Goal: Task Accomplishment & Management: Manage account settings

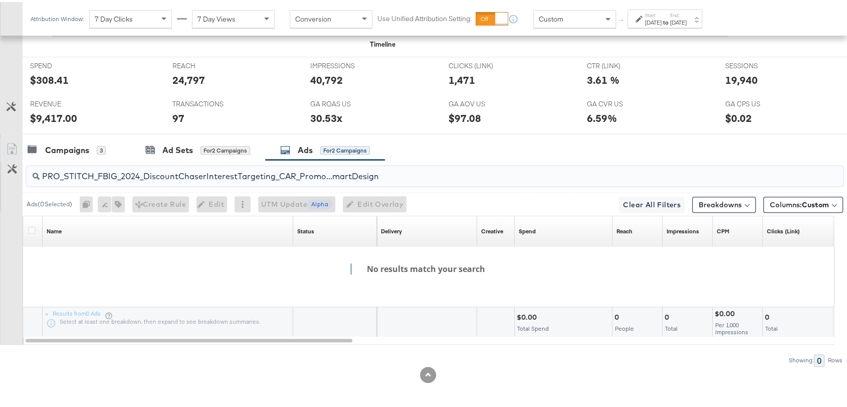
scroll to position [461, 0]
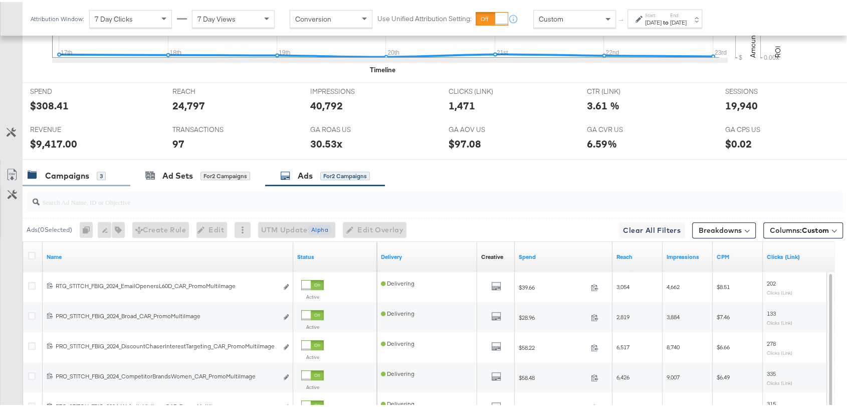
click at [71, 176] on div "Campaigns" at bounding box center [67, 174] width 44 height 12
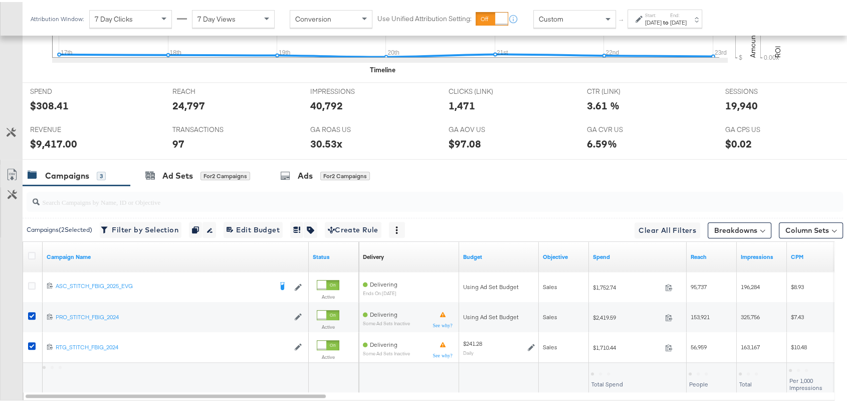
scroll to position [417, 0]
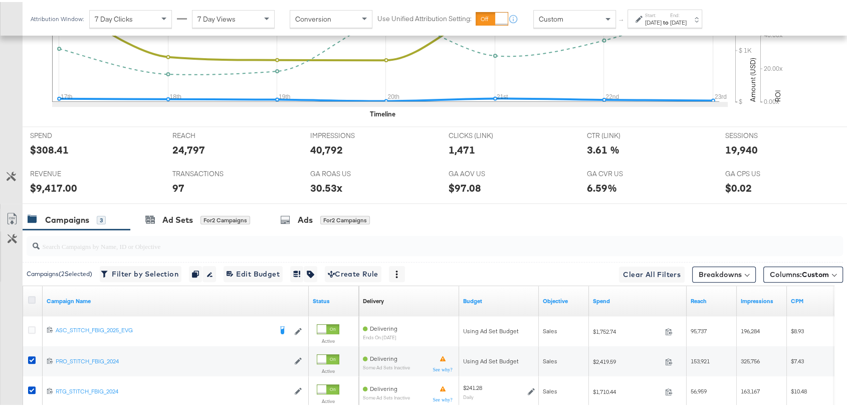
click at [32, 295] on icon at bounding box center [32, 298] width 8 height 8
click at [0, 0] on input "checkbox" at bounding box center [0, 0] width 0 height 0
click at [32, 295] on icon at bounding box center [32, 298] width 8 height 8
click at [0, 0] on input "checkbox" at bounding box center [0, 0] width 0 height 0
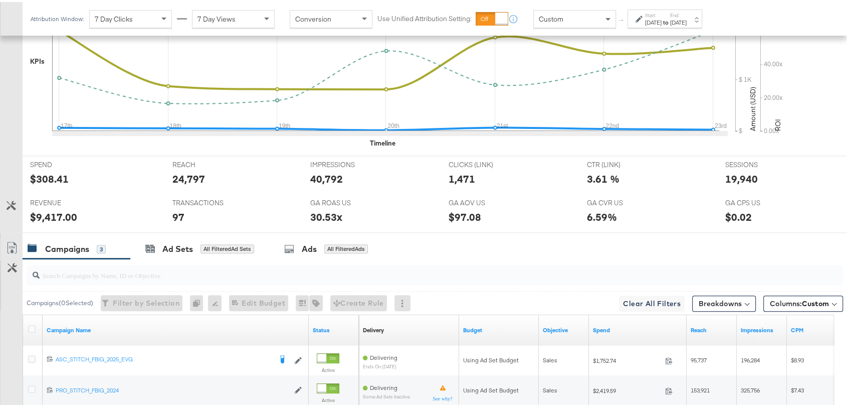
scroll to position [517, 0]
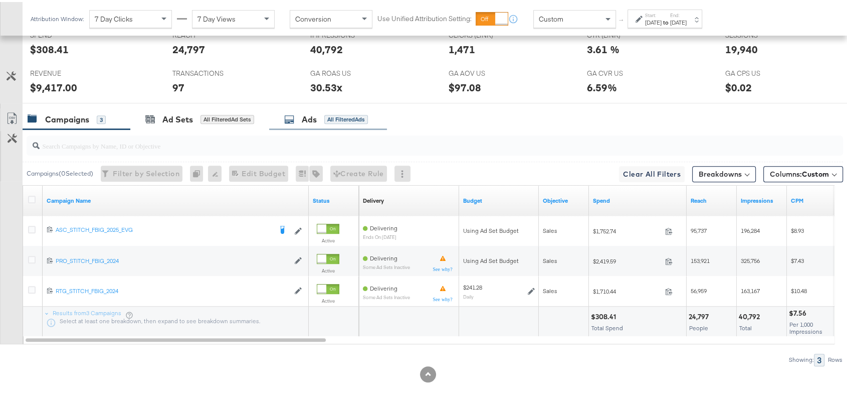
click at [309, 112] on div "Ads" at bounding box center [309, 118] width 15 height 12
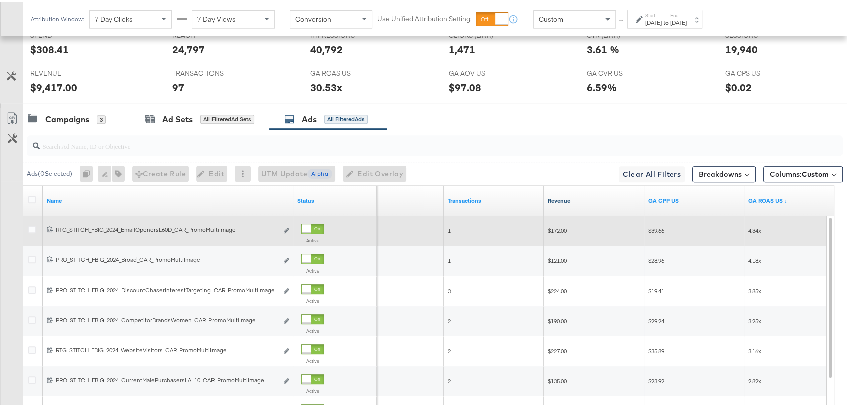
click at [565, 196] on link "Revenue" at bounding box center [594, 198] width 92 height 8
click at [565, 196] on link "Revenue ↓" at bounding box center [594, 198] width 92 height 8
click at [565, 196] on link "Revenue ↑" at bounding box center [594, 198] width 92 height 8
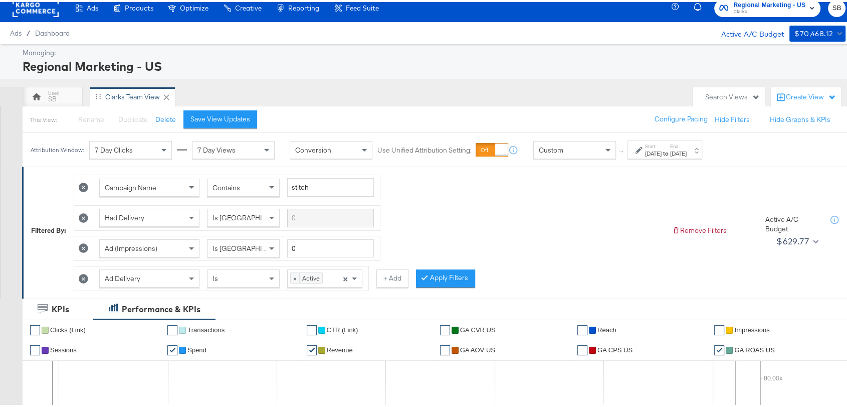
scroll to position [8, 0]
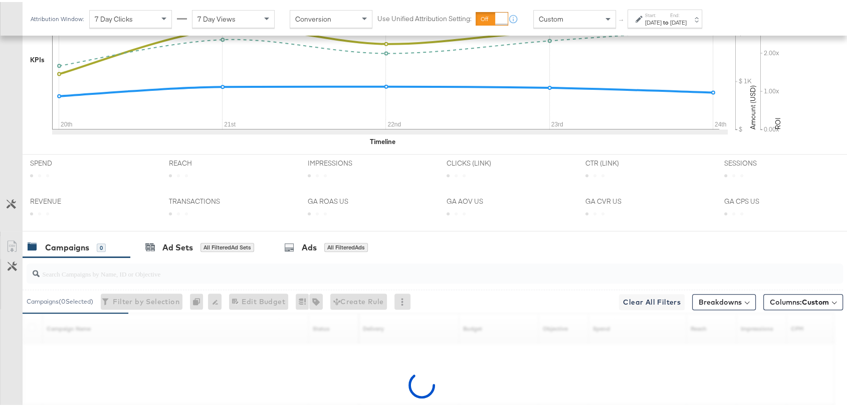
scroll to position [457, 0]
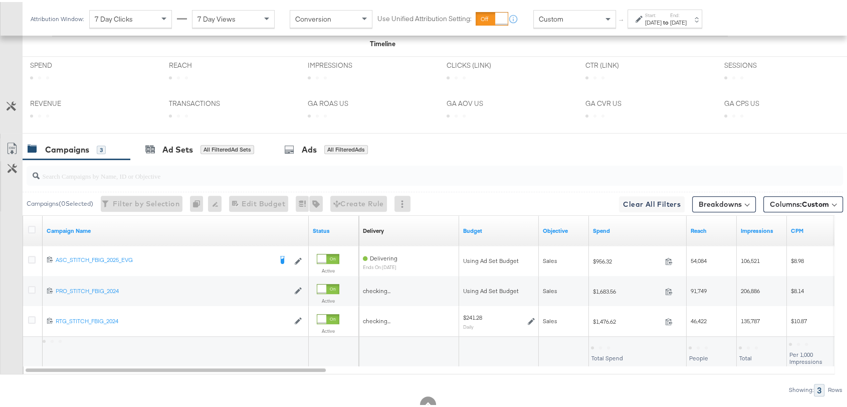
click at [662, 15] on label "Start:" at bounding box center [653, 13] width 17 height 7
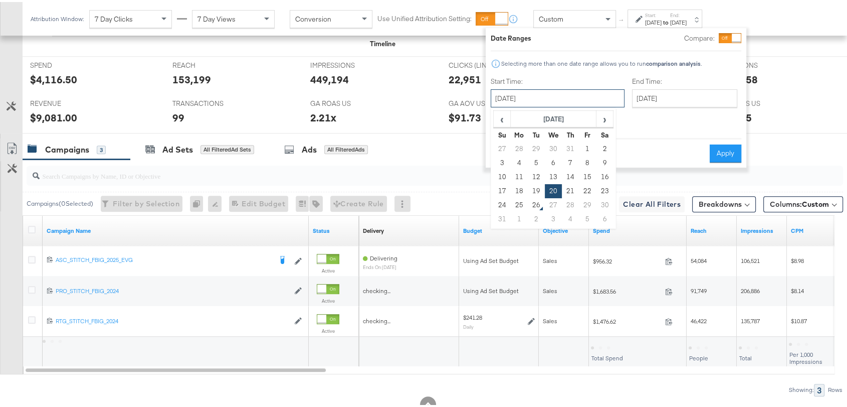
click at [543, 102] on input "[DATE]" at bounding box center [558, 96] width 134 height 18
click at [501, 183] on td "17" at bounding box center [502, 189] width 17 height 14
type input "[DATE]"
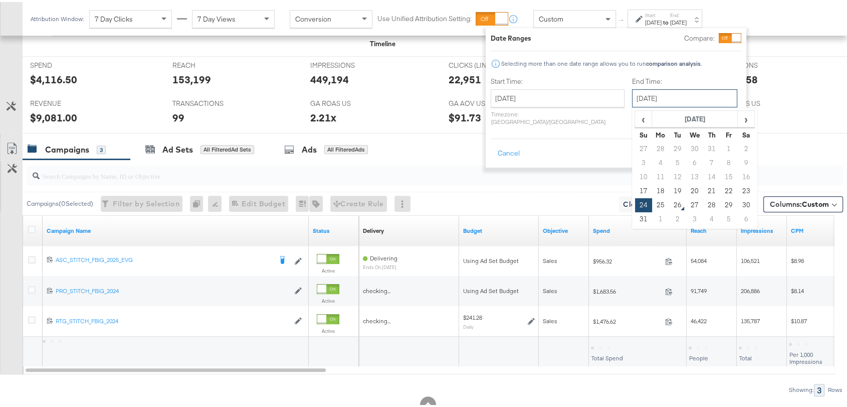
click at [647, 97] on input "[DATE]" at bounding box center [684, 96] width 105 height 18
click at [737, 185] on td "23" at bounding box center [745, 189] width 17 height 14
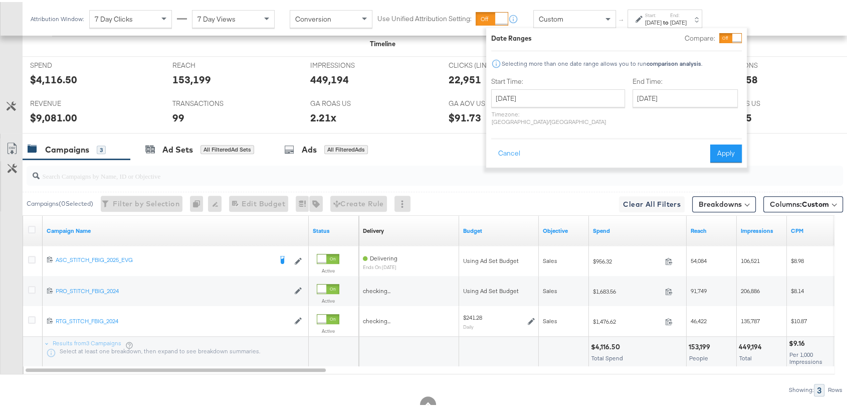
type input "[DATE]"
click at [731, 145] on button "Apply" at bounding box center [726, 151] width 32 height 18
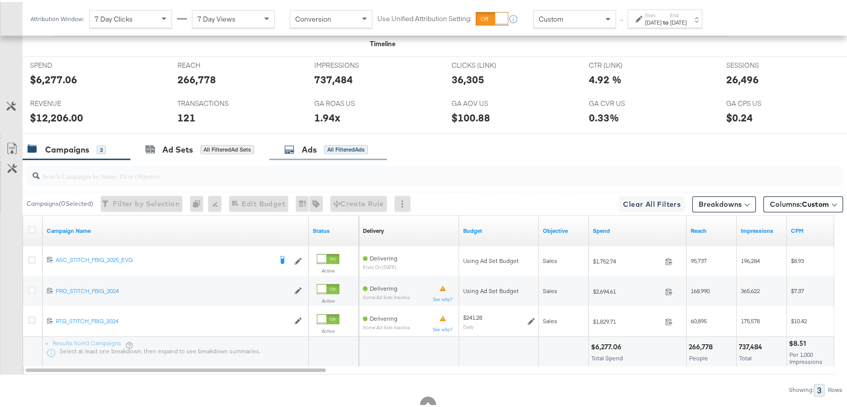
click at [309, 149] on div "Ads" at bounding box center [309, 148] width 15 height 12
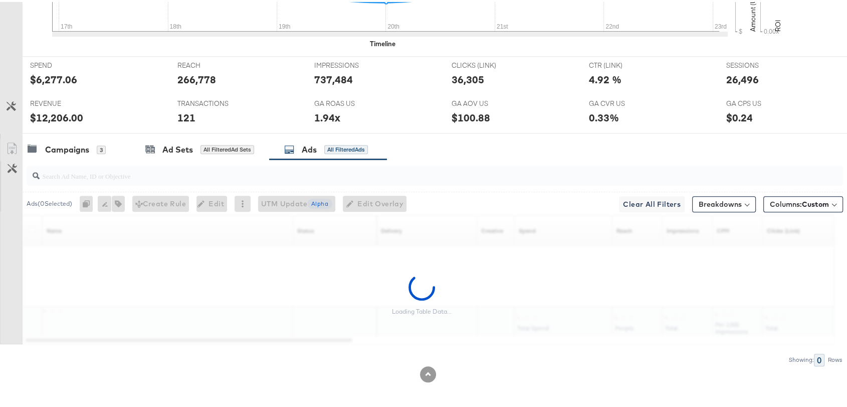
scroll to position [0, 0]
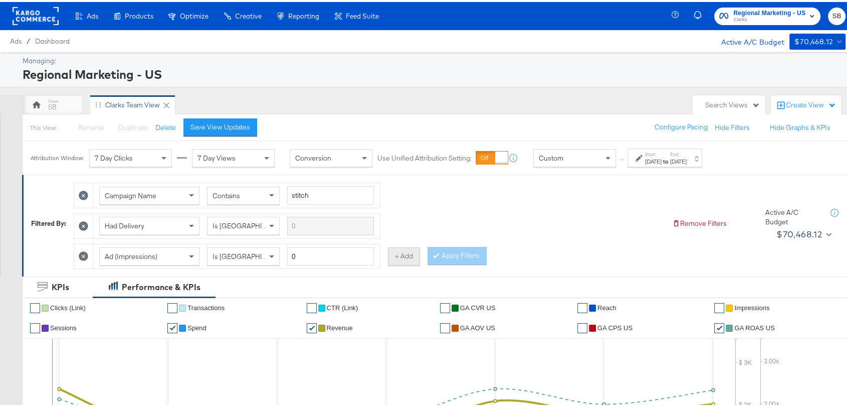
click at [397, 258] on button "+ Add" at bounding box center [404, 254] width 32 height 18
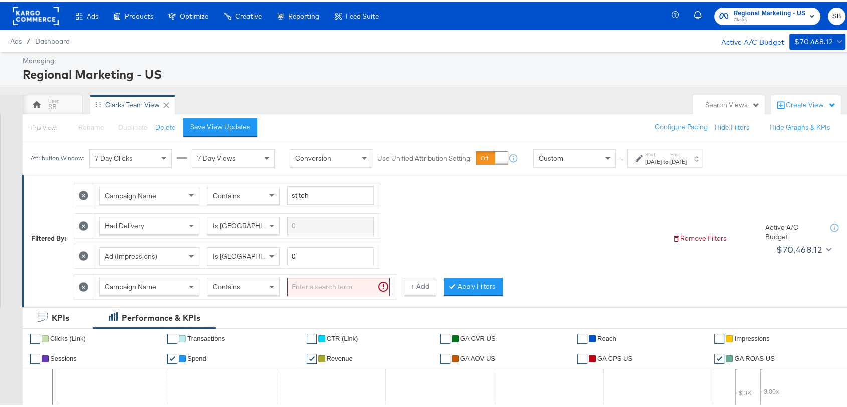
click at [80, 280] on icon at bounding box center [84, 285] width 10 height 10
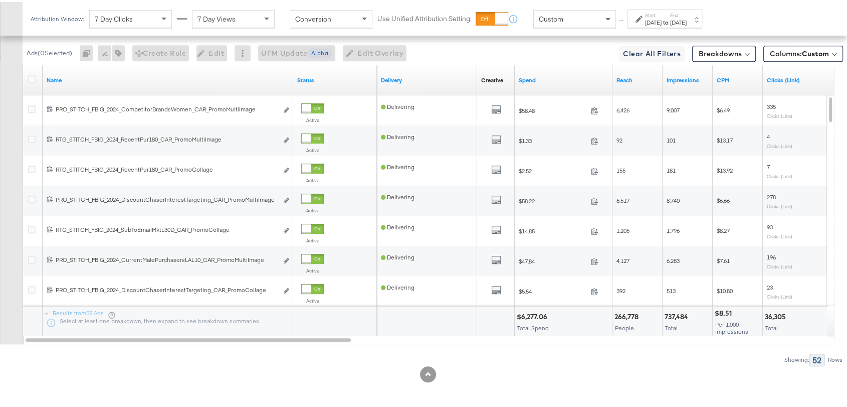
scroll to position [543, 0]
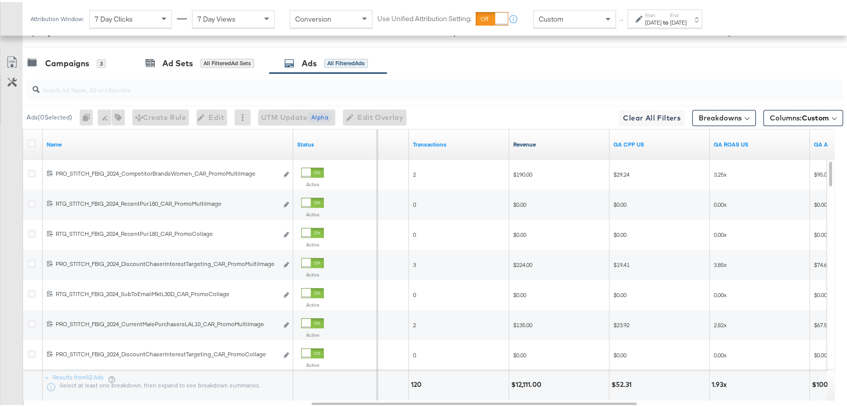
click at [532, 144] on link "Revenue" at bounding box center [559, 142] width 92 height 8
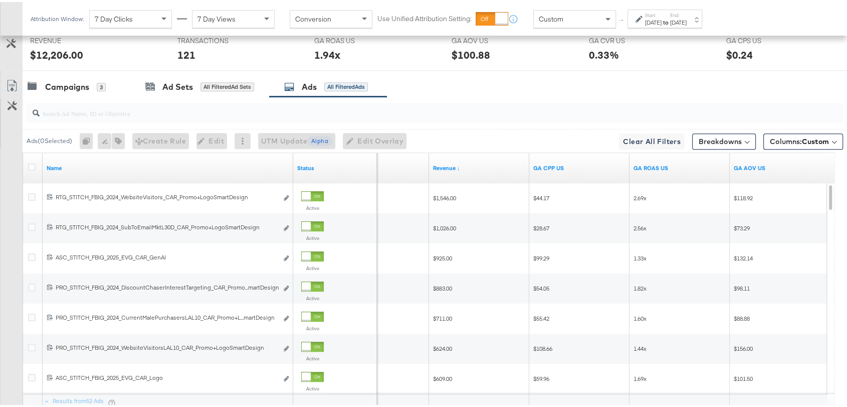
scroll to position [523, 0]
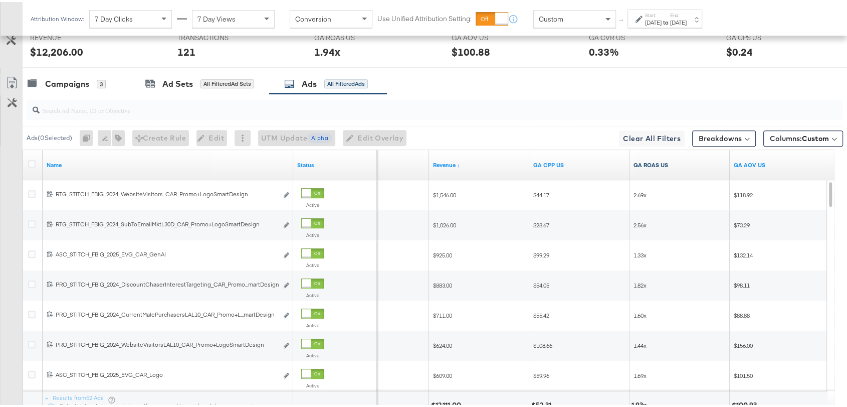
click at [645, 159] on link "GA ROAS US" at bounding box center [680, 163] width 92 height 8
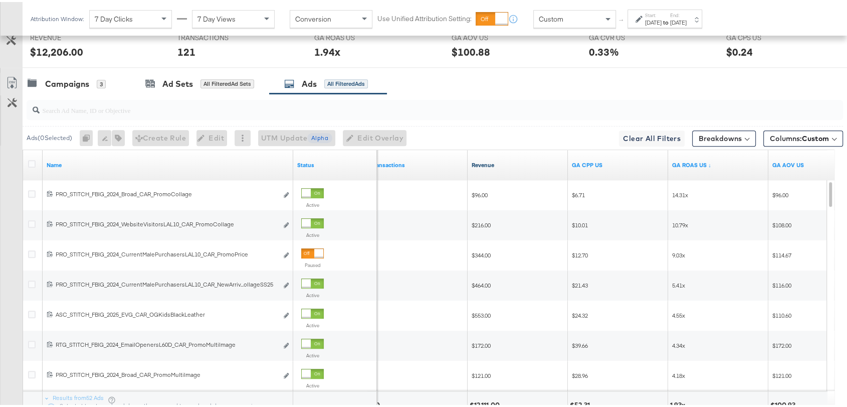
click at [480, 159] on link "Revenue" at bounding box center [518, 163] width 92 height 8
click at [68, 105] on input "search" at bounding box center [404, 104] width 729 height 20
paste input "promo+logo"
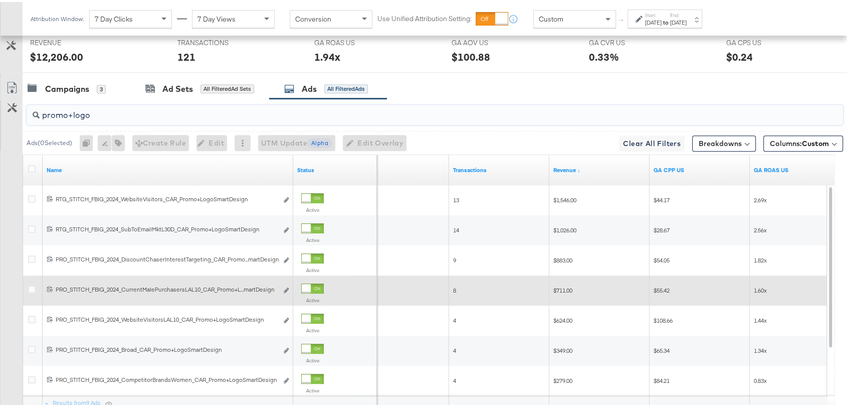
scroll to position [517, 0]
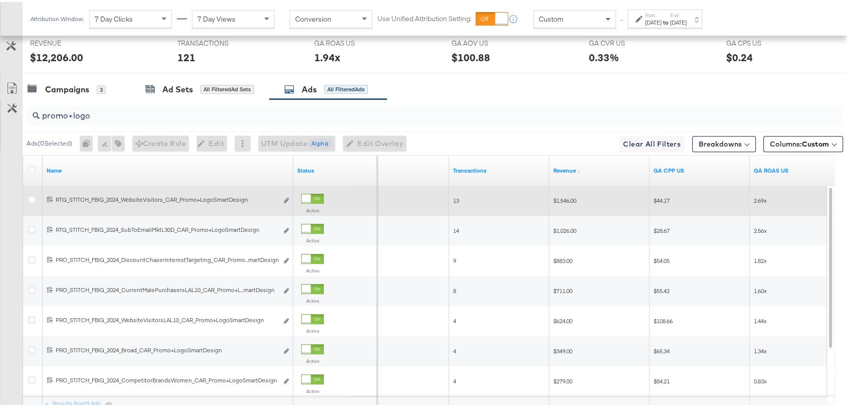
click at [581, 199] on div "$1,546.00" at bounding box center [599, 198] width 92 height 8
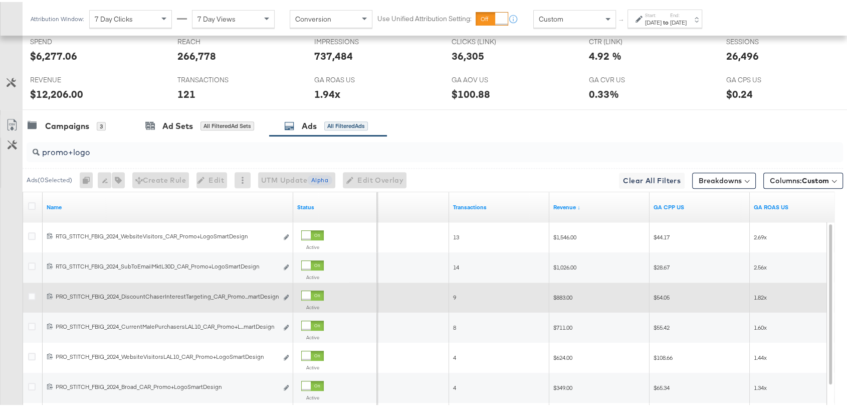
scroll to position [477, 0]
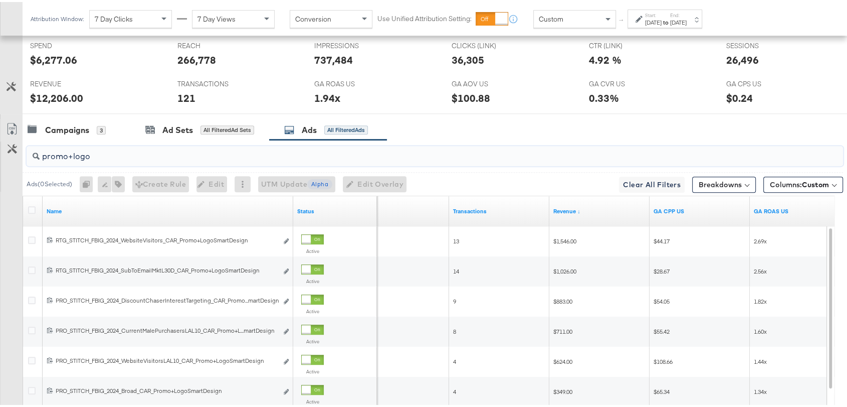
click at [152, 157] on input "promo+logo" at bounding box center [404, 150] width 729 height 20
paste input "collage"
click at [568, 208] on link "Revenue ↓" at bounding box center [599, 209] width 92 height 8
click at [568, 208] on link "Revenue ↑" at bounding box center [599, 209] width 92 height 8
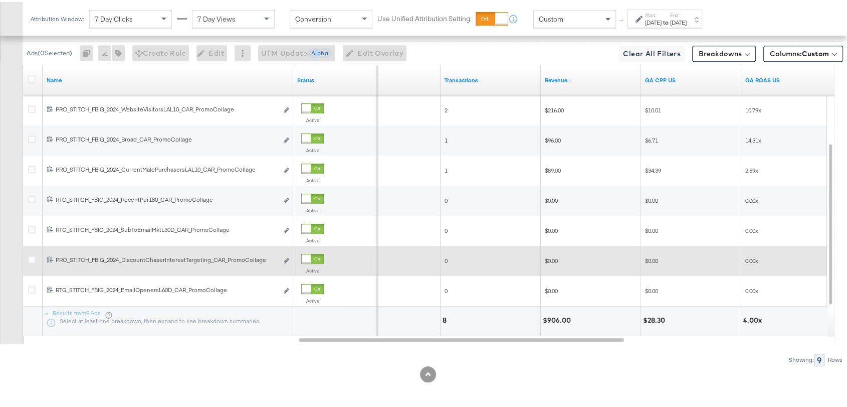
scroll to position [607, 0]
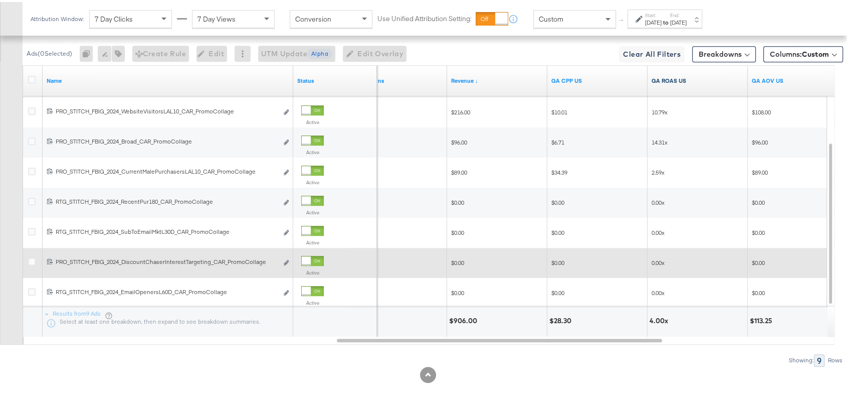
click at [657, 75] on link "GA ROAS US" at bounding box center [698, 79] width 92 height 8
click at [657, 75] on link "GA ROAS US ↓" at bounding box center [698, 79] width 92 height 8
click at [657, 75] on link "GA ROAS US ↑" at bounding box center [698, 79] width 92 height 8
click at [465, 78] on link "Revenue" at bounding box center [497, 79] width 92 height 8
click at [465, 78] on link "Revenue ↓" at bounding box center [497, 79] width 92 height 8
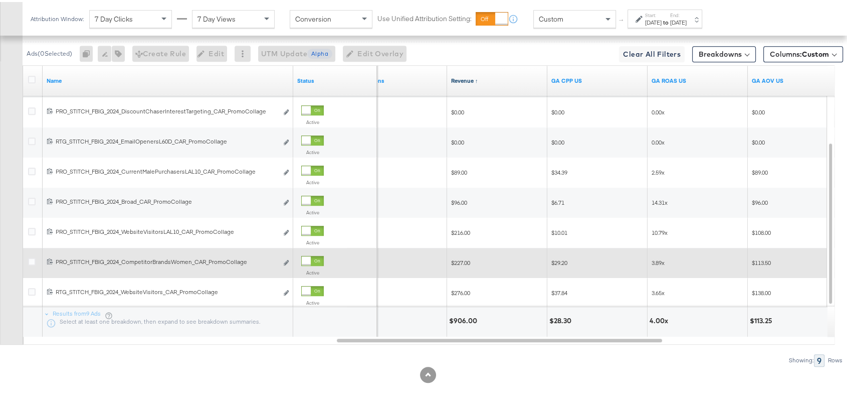
click at [465, 78] on link "Revenue ↑" at bounding box center [497, 79] width 92 height 8
click at [677, 81] on link "GA ROAS US" at bounding box center [698, 79] width 92 height 8
click at [677, 81] on link "GA ROAS US ↓" at bounding box center [698, 79] width 92 height 8
click at [677, 81] on link "GA ROAS US ↑" at bounding box center [698, 79] width 92 height 8
click at [677, 81] on link "GA ROAS US ↓" at bounding box center [698, 79] width 92 height 8
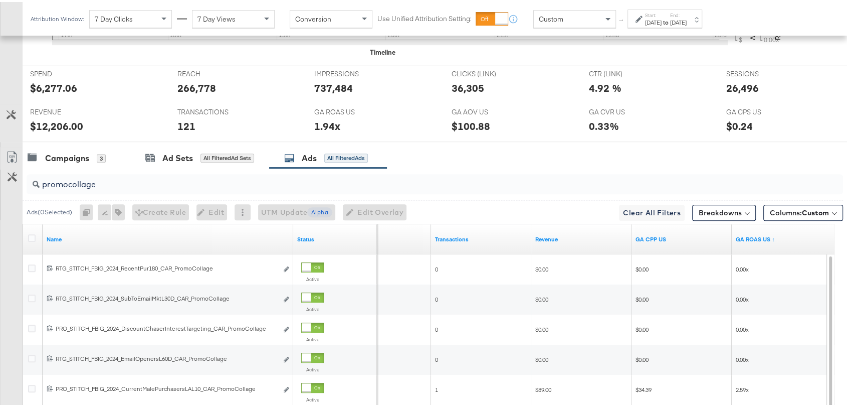
scroll to position [449, 0]
click at [107, 181] on input "promocollage" at bounding box center [404, 178] width 729 height 20
paste input "multi"
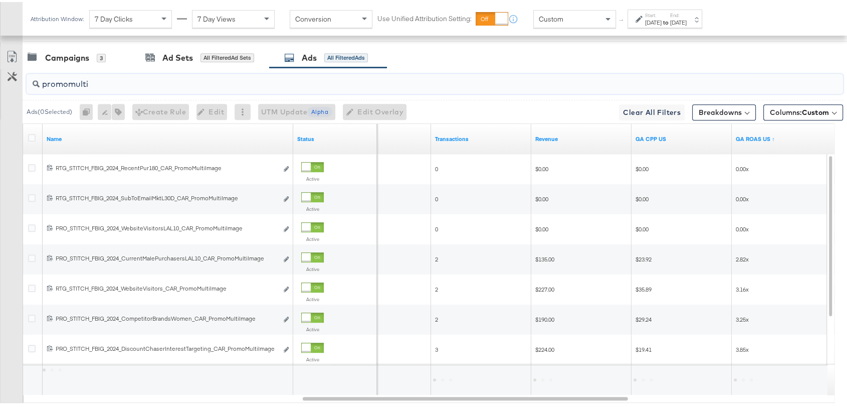
scroll to position [551, 0]
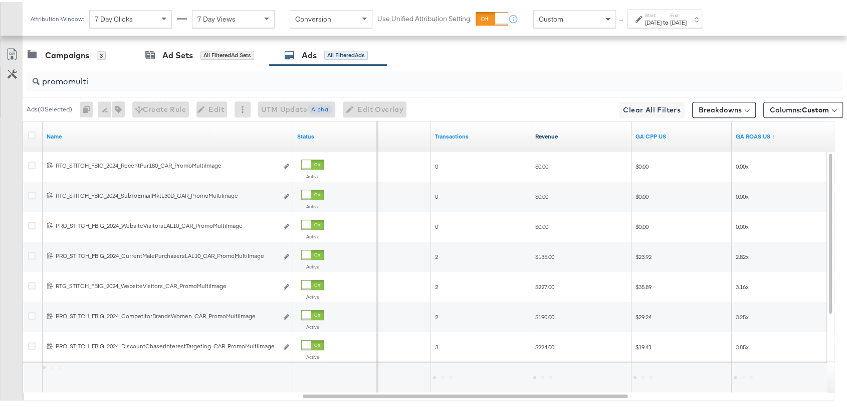
click at [545, 132] on link "Revenue" at bounding box center [581, 134] width 92 height 8
click at [545, 132] on link "Revenue ↓" at bounding box center [581, 134] width 92 height 8
click at [545, 132] on link "Revenue ↑" at bounding box center [581, 134] width 92 height 8
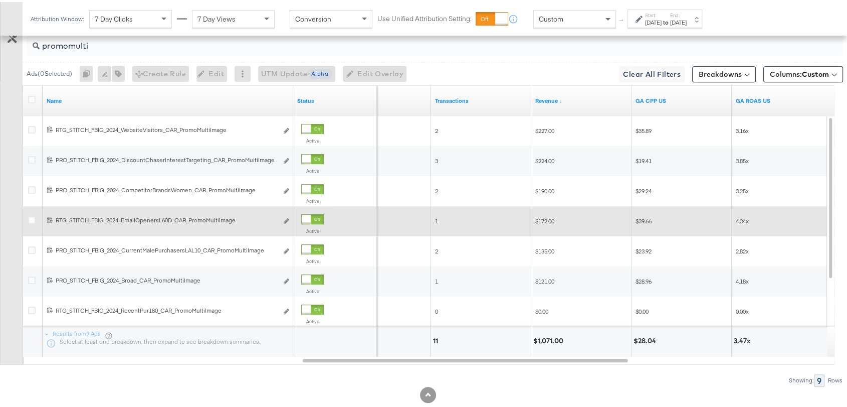
scroll to position [581, 0]
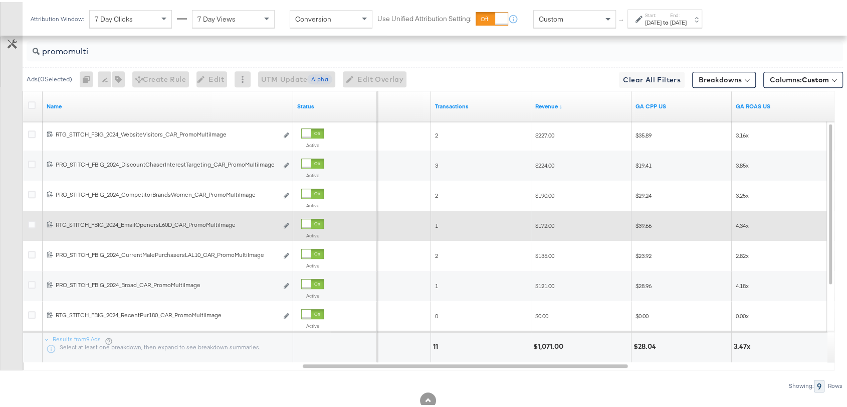
click at [739, 220] on span "4.34x" at bounding box center [742, 224] width 13 height 8
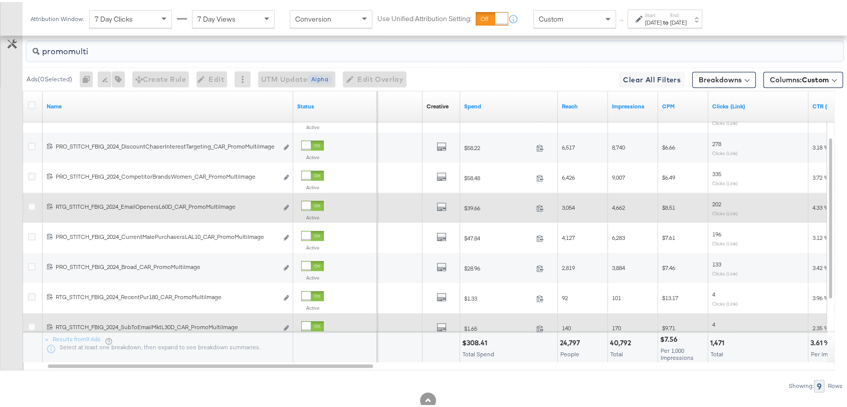
click at [100, 51] on input "promomulti" at bounding box center [404, 46] width 729 height 20
paste input "price"
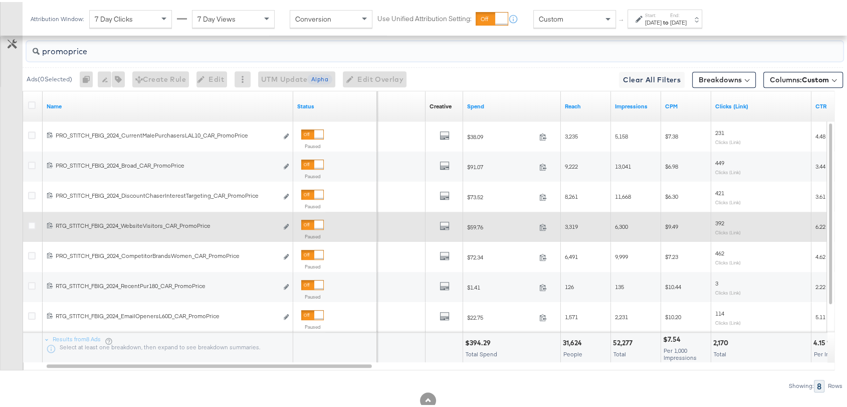
type input "promoprice"
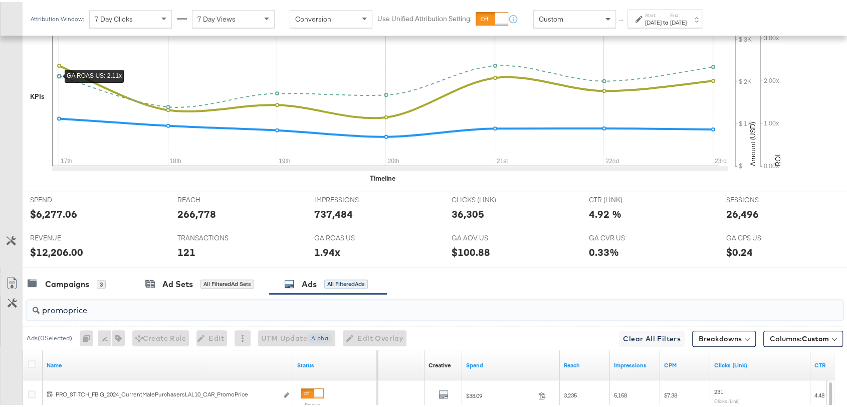
scroll to position [315, 0]
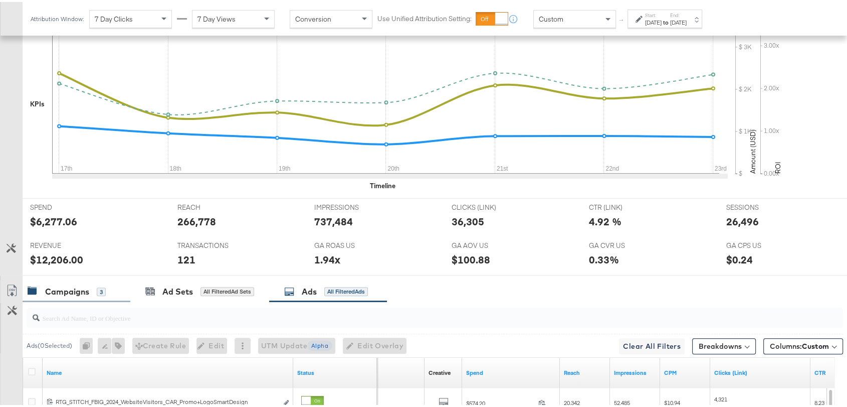
click at [44, 296] on div "Campaigns 3" at bounding box center [77, 290] width 108 height 22
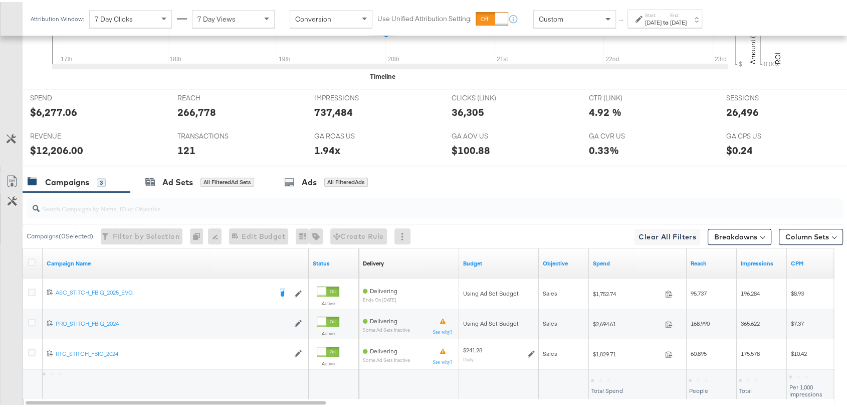
scroll to position [425, 0]
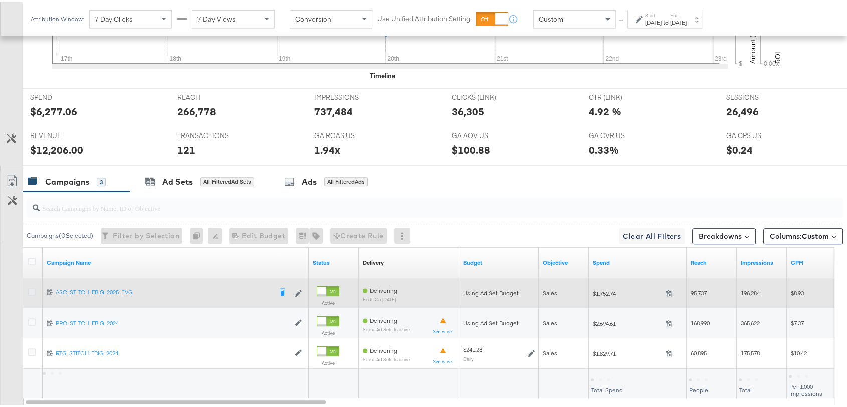
click at [32, 290] on icon at bounding box center [32, 290] width 8 height 8
click at [0, 0] on input "checkbox" at bounding box center [0, 0] width 0 height 0
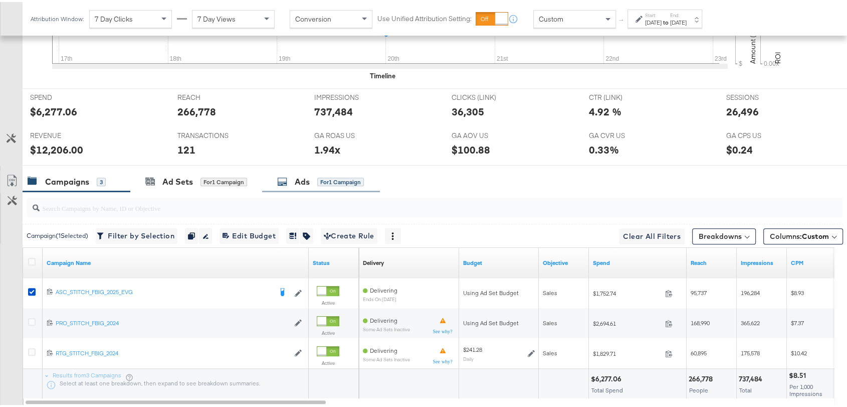
click at [294, 181] on div "Ads for 1 Campaign" at bounding box center [320, 180] width 87 height 12
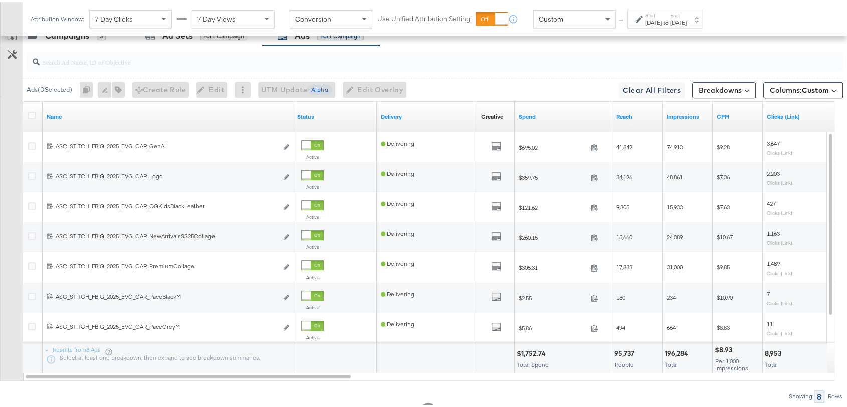
scroll to position [586, 0]
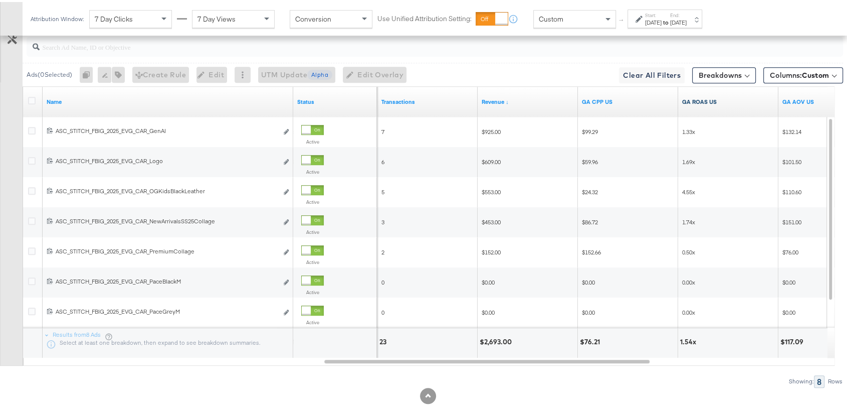
click at [698, 96] on link "GA ROAS US" at bounding box center [728, 100] width 92 height 8
click at [698, 96] on link "GA ROAS US ↓" at bounding box center [728, 100] width 92 height 8
click at [706, 96] on link "GA ROAS US ↑" at bounding box center [728, 100] width 92 height 8
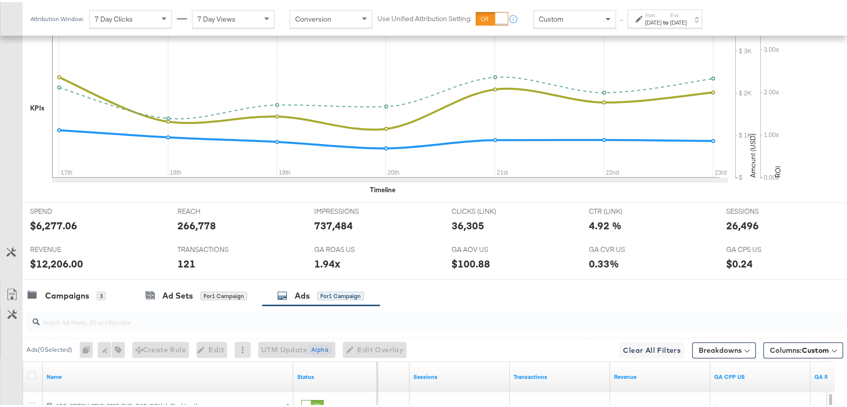
scroll to position [313, 0]
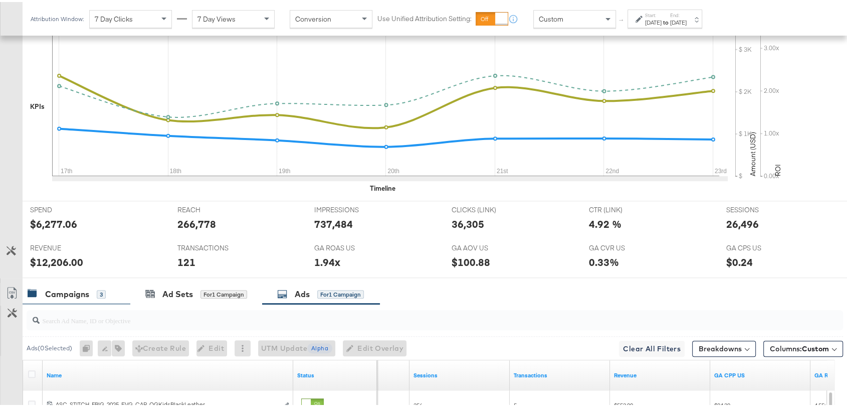
click at [55, 291] on div "Campaigns" at bounding box center [67, 292] width 44 height 12
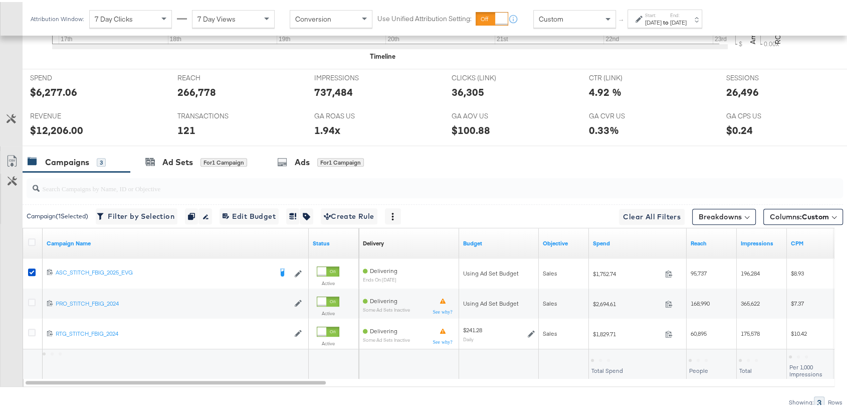
scroll to position [469, 0]
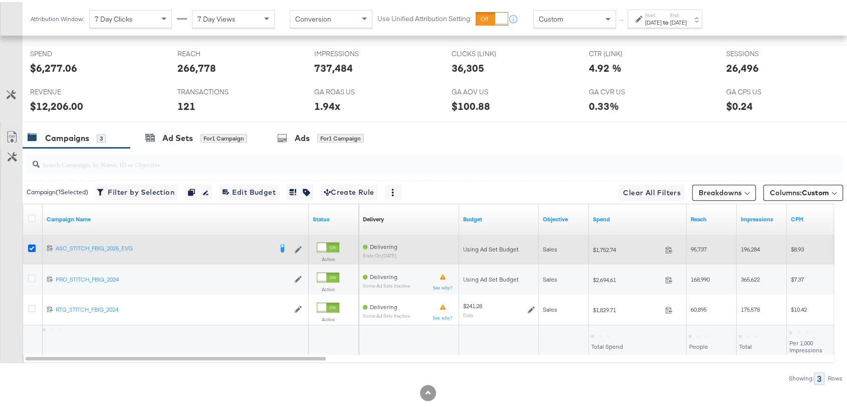
click at [30, 243] on icon at bounding box center [32, 246] width 8 height 8
click at [0, 0] on input "checkbox" at bounding box center [0, 0] width 0 height 0
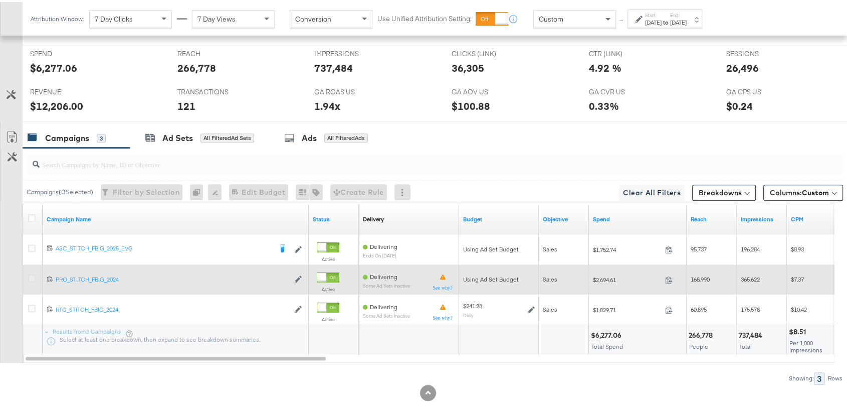
click at [32, 275] on icon at bounding box center [32, 276] width 8 height 8
click at [0, 0] on input "checkbox" at bounding box center [0, 0] width 0 height 0
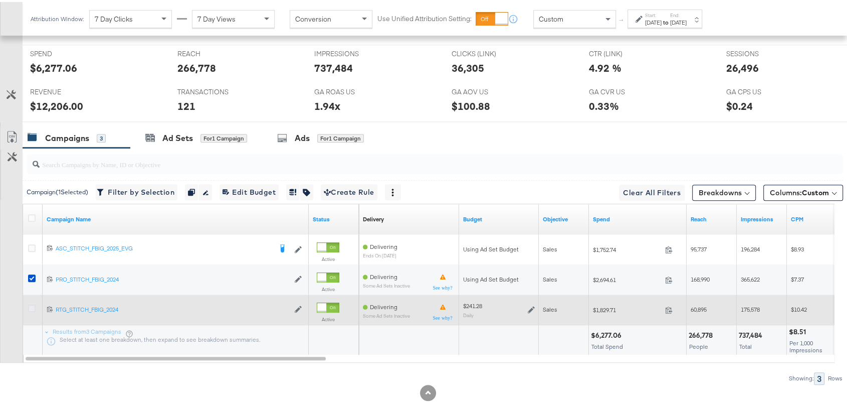
click at [33, 303] on icon at bounding box center [32, 306] width 8 height 8
click at [0, 0] on input "checkbox" at bounding box center [0, 0] width 0 height 0
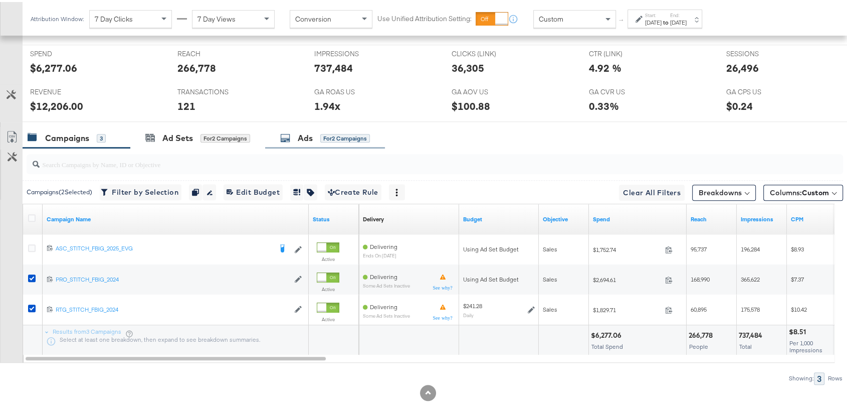
click at [308, 136] on div "Ads" at bounding box center [305, 136] width 15 height 12
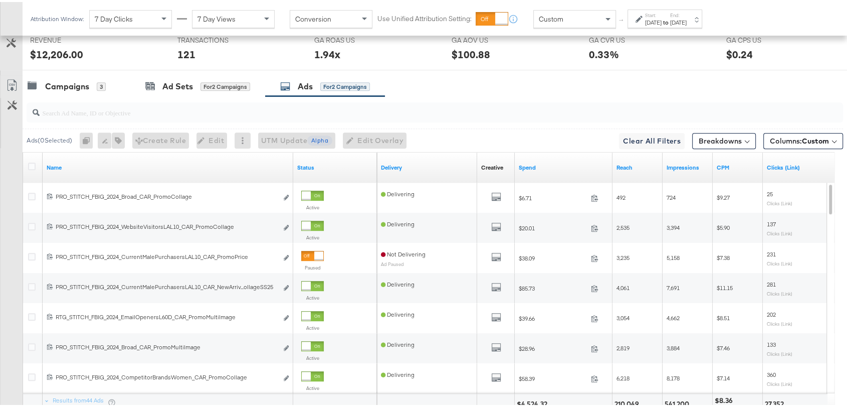
scroll to position [522, 0]
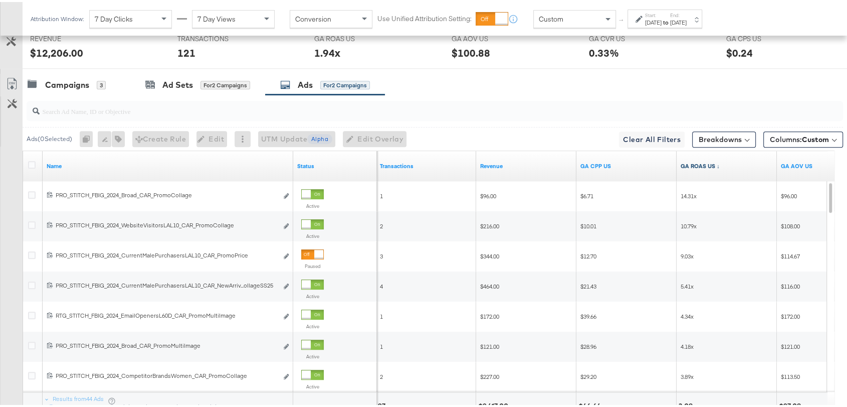
click at [704, 163] on link "GA ROAS US ↓" at bounding box center [727, 164] width 92 height 8
click at [704, 163] on link "GA ROAS US ↑" at bounding box center [727, 164] width 92 height 8
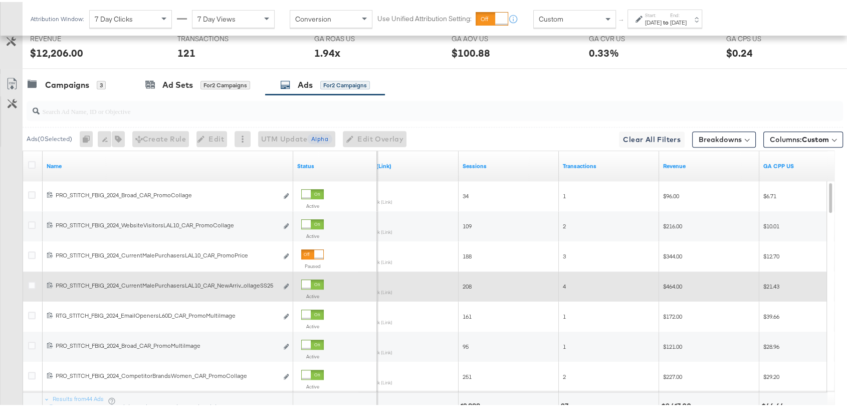
scroll to position [521, 0]
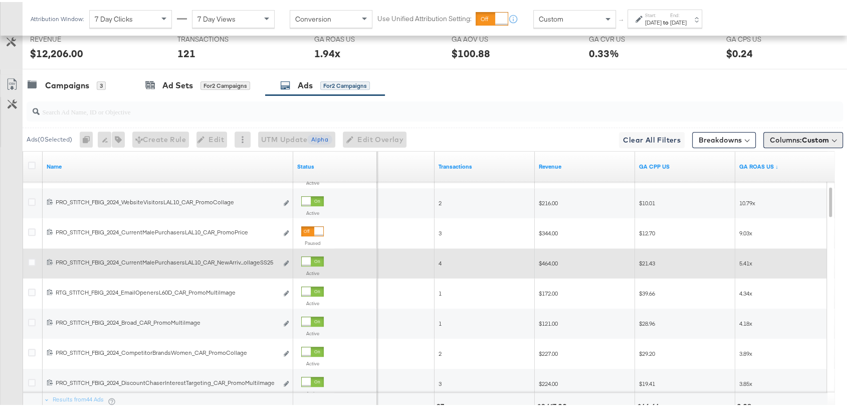
click at [782, 130] on div "Columns: Custom" at bounding box center [803, 138] width 80 height 16
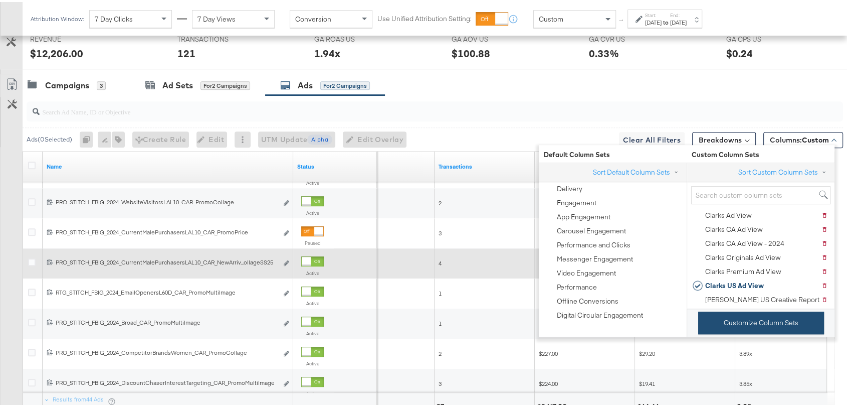
click at [733, 315] on button "Customize Column Sets" at bounding box center [761, 320] width 126 height 23
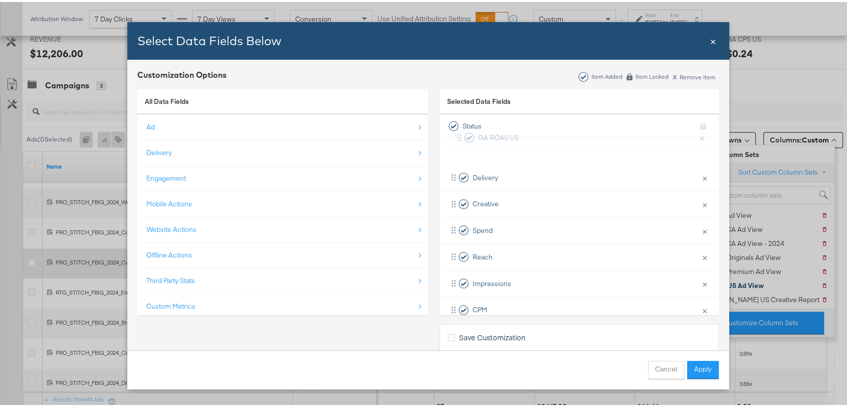
scroll to position [24, 0]
drag, startPoint x: 505, startPoint y: 264, endPoint x: 526, endPoint y: 231, distance: 38.8
click at [526, 231] on div "Delivery × Remove from KPIs Creative × Remove from KPIs Spend × Remove from KPI…" at bounding box center [579, 387] width 279 height 502
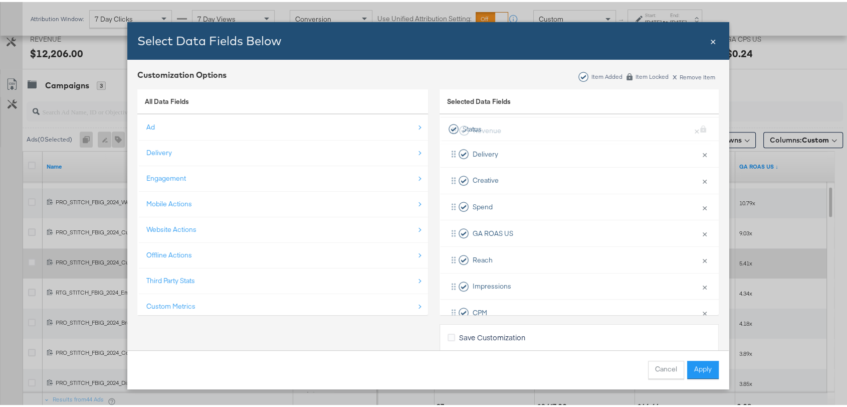
scroll to position [0, 0]
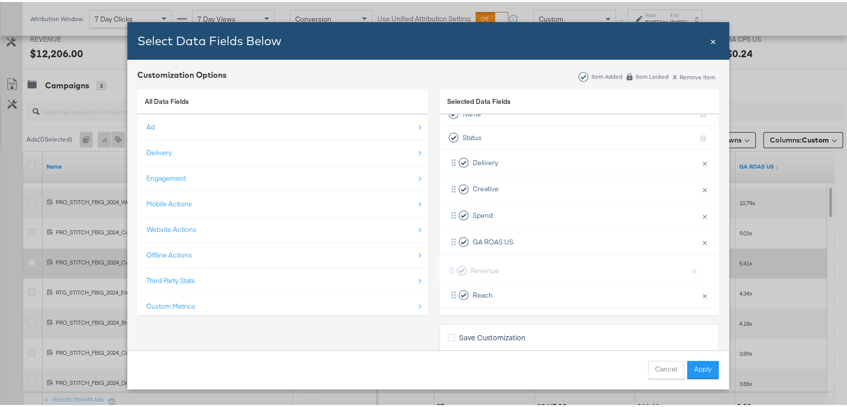
drag, startPoint x: 520, startPoint y: 213, endPoint x: 522, endPoint y: 268, distance: 55.7
click at [522, 268] on div "Delivery × Remove from KPIs Creative × Remove from KPIs Spend × Remove from KPI…" at bounding box center [579, 398] width 279 height 502
drag, startPoint x: 513, startPoint y: 200, endPoint x: 524, endPoint y: 164, distance: 37.3
click at [524, 164] on div "Delivery × Remove from KPIs Creative × Remove from KPIs Spend × Remove from KPI…" at bounding box center [579, 269] width 279 height 502
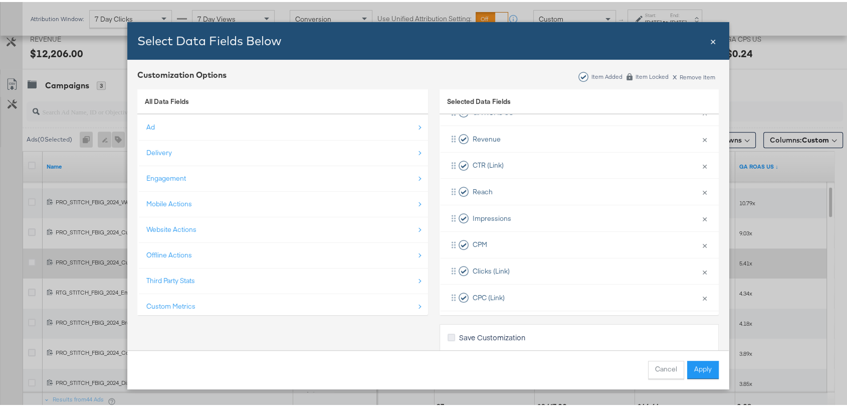
click at [449, 334] on icon "Bulk Add Locations Modal" at bounding box center [452, 335] width 8 height 8
click at [0, 0] on input "Save Customization" at bounding box center [0, 0] width 0 height 0
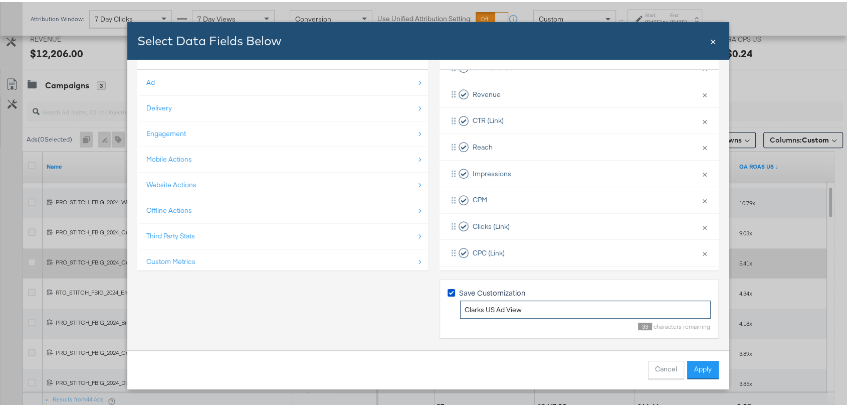
click at [490, 310] on input "Clarks US Ad View" at bounding box center [585, 307] width 251 height 19
type input "[PERSON_NAME] US Creative Report Ad View"
click at [692, 361] on button "Apply" at bounding box center [703, 367] width 32 height 18
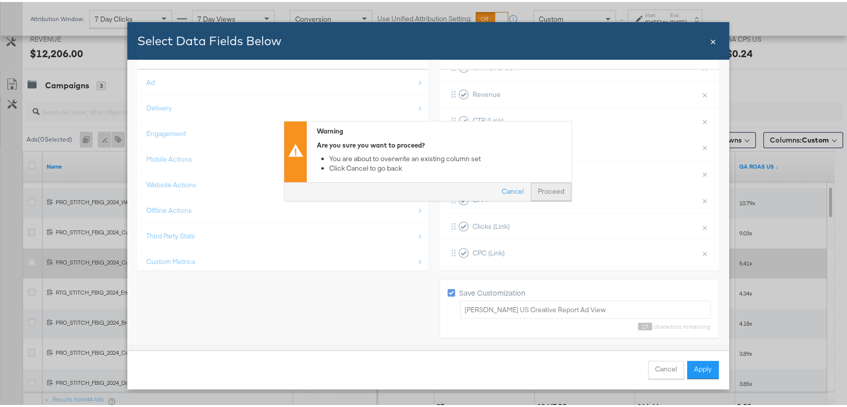
click at [542, 188] on button "Proceed" at bounding box center [551, 189] width 41 height 18
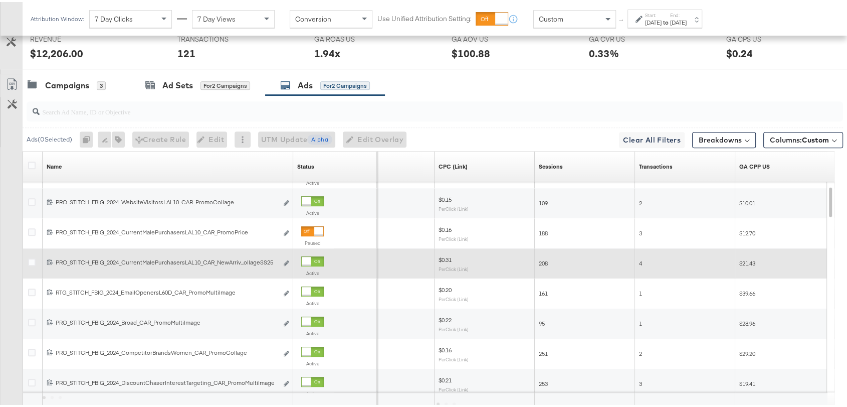
scroll to position [20, 0]
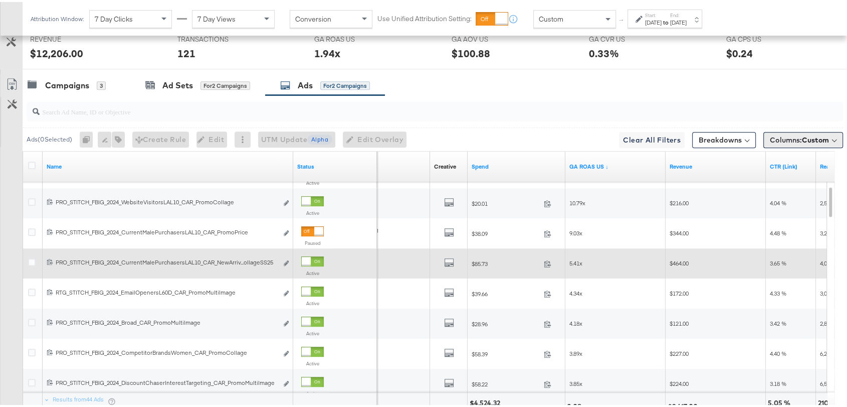
click at [786, 134] on span "Columns: Custom" at bounding box center [799, 138] width 59 height 10
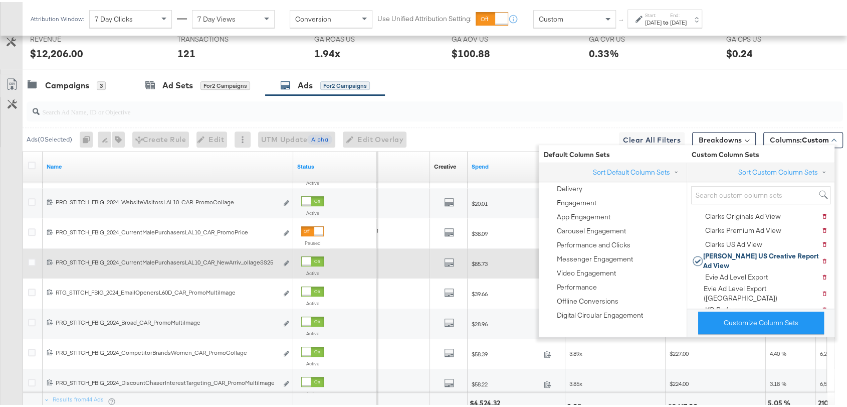
scroll to position [42, 0]
click at [551, 112] on input "search" at bounding box center [404, 106] width 729 height 20
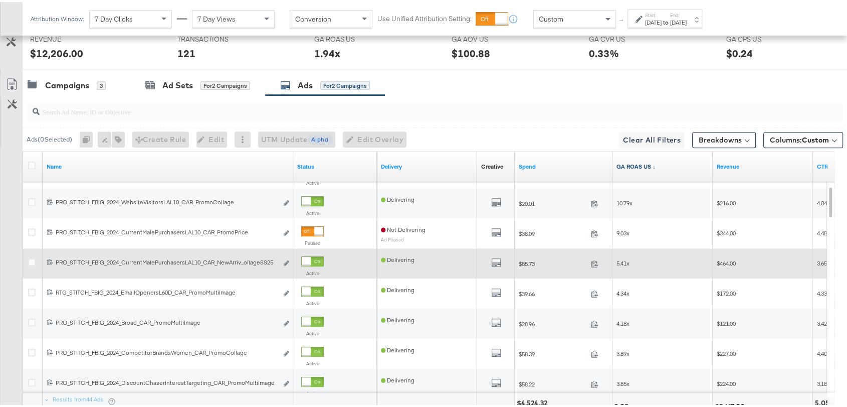
click at [622, 160] on link "GA ROAS US ↓" at bounding box center [663, 164] width 92 height 8
click at [622, 160] on link "GA ROAS US ↑" at bounding box center [663, 164] width 92 height 8
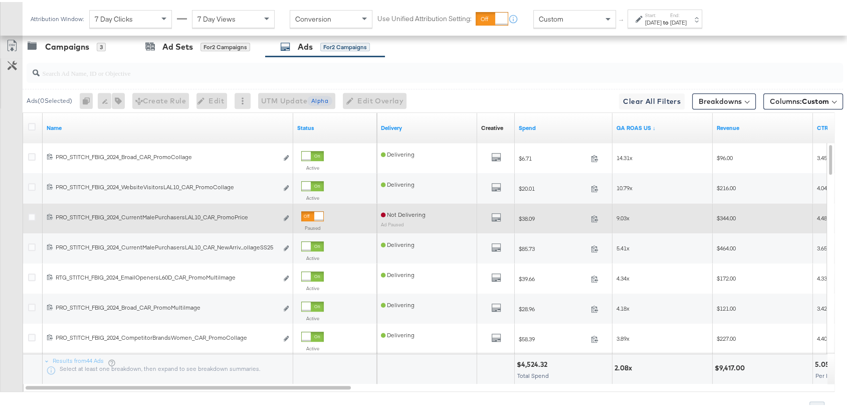
scroll to position [608, 0]
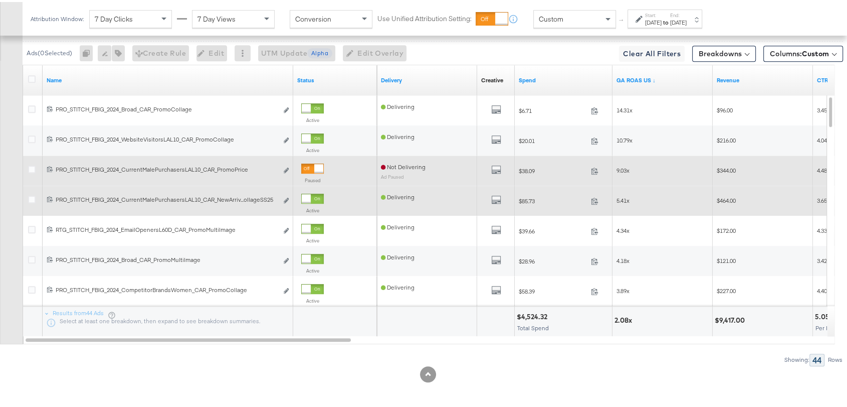
click at [529, 197] on span "$85.73" at bounding box center [553, 199] width 68 height 8
click at [30, 197] on icon at bounding box center [32, 197] width 8 height 8
click at [0, 0] on input "checkbox" at bounding box center [0, 0] width 0 height 0
click at [30, 197] on icon at bounding box center [32, 197] width 8 height 8
click at [0, 0] on input "checkbox" at bounding box center [0, 0] width 0 height 0
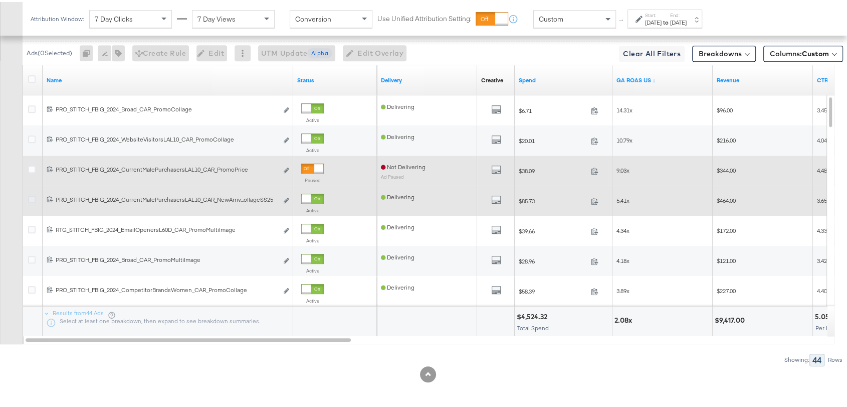
click at [30, 197] on icon at bounding box center [32, 197] width 8 height 8
click at [0, 0] on input "checkbox" at bounding box center [0, 0] width 0 height 0
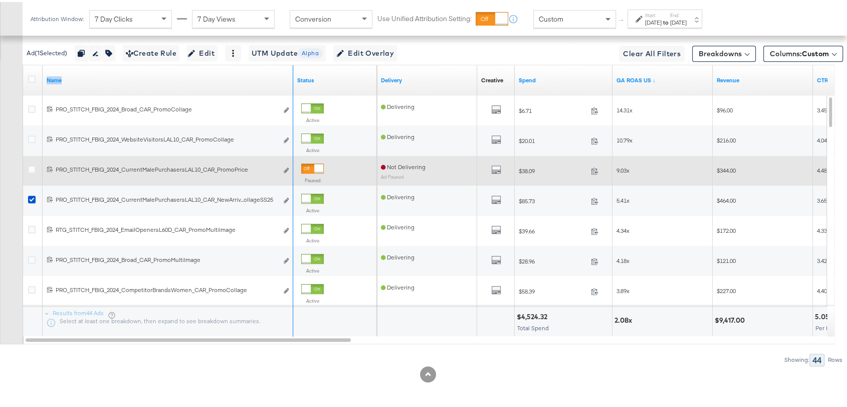
drag, startPoint x: 290, startPoint y: 70, endPoint x: 348, endPoint y: 62, distance: 58.7
click at [348, 63] on div "Name Status" at bounding box center [200, 78] width 354 height 30
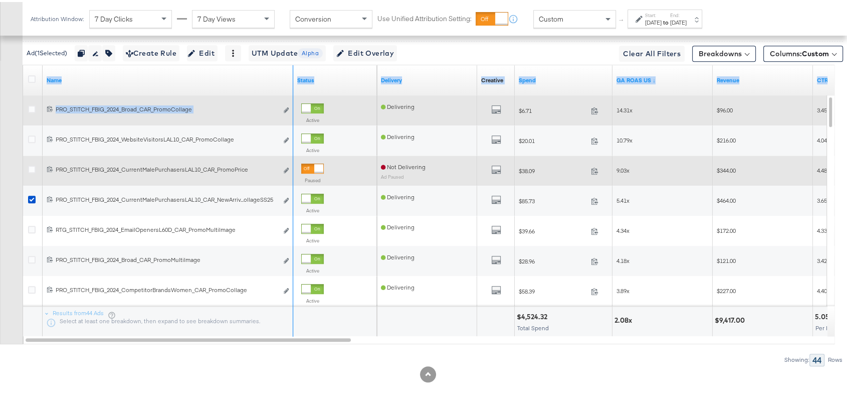
drag, startPoint x: 292, startPoint y: 86, endPoint x: 343, endPoint y: 95, distance: 51.8
click at [343, 95] on div "Name Status Delivery Creative Sorting Unavailable Spend [GEOGRAPHIC_DATA] ROAS …" at bounding box center [429, 198] width 812 height 271
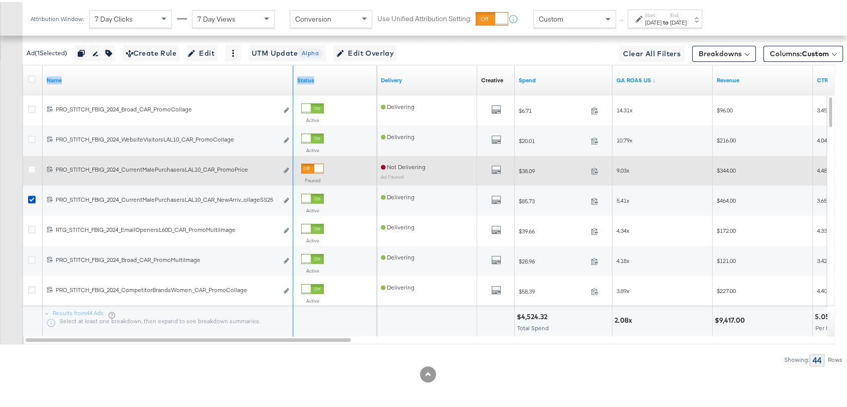
drag, startPoint x: 289, startPoint y: 85, endPoint x: 325, endPoint y: 82, distance: 35.7
click at [325, 82] on div "Name Status" at bounding box center [200, 78] width 354 height 30
click at [292, 86] on div at bounding box center [291, 78] width 3 height 30
drag, startPoint x: 292, startPoint y: 86, endPoint x: 346, endPoint y: 86, distance: 54.1
click at [346, 86] on div "Name Status" at bounding box center [200, 78] width 354 height 30
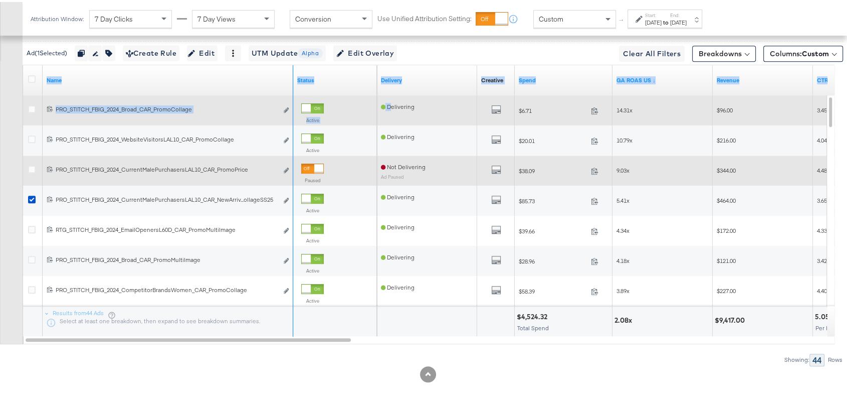
drag, startPoint x: 291, startPoint y: 82, endPoint x: 391, endPoint y: 93, distance: 100.9
click at [391, 93] on div "Name Status Delivery Creative Sorting Unavailable Spend [GEOGRAPHIC_DATA] ROAS …" at bounding box center [429, 198] width 812 height 271
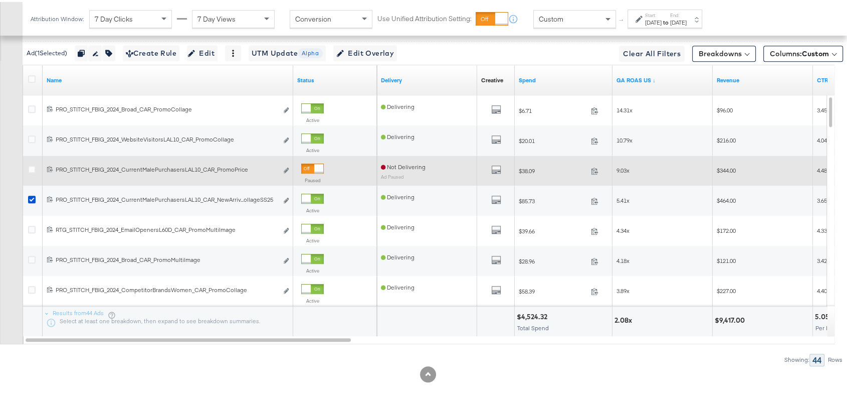
click at [228, 353] on div "Showing: 44 Rows" at bounding box center [421, 357] width 843 height 13
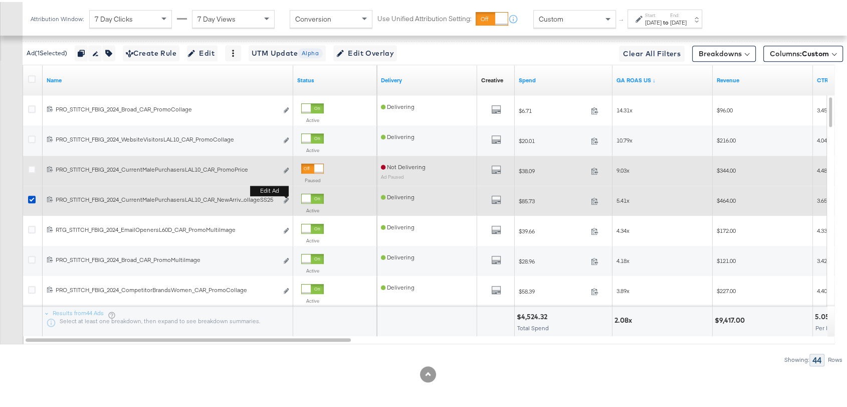
click at [285, 193] on b "Edit ad" at bounding box center [269, 188] width 39 height 11
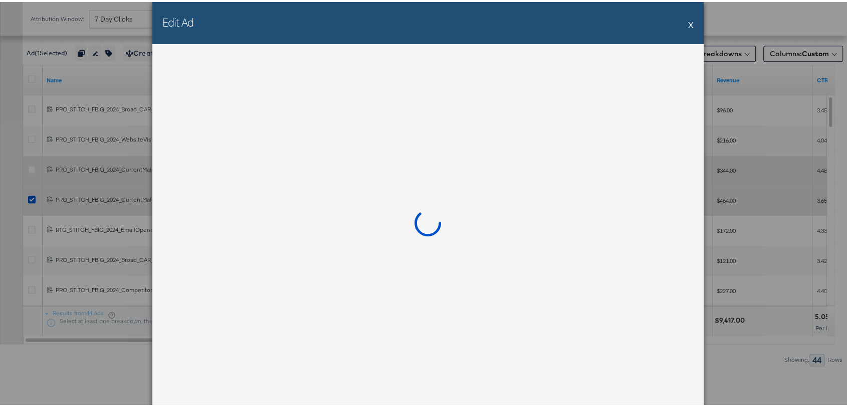
click at [285, 193] on div at bounding box center [427, 224] width 551 height 364
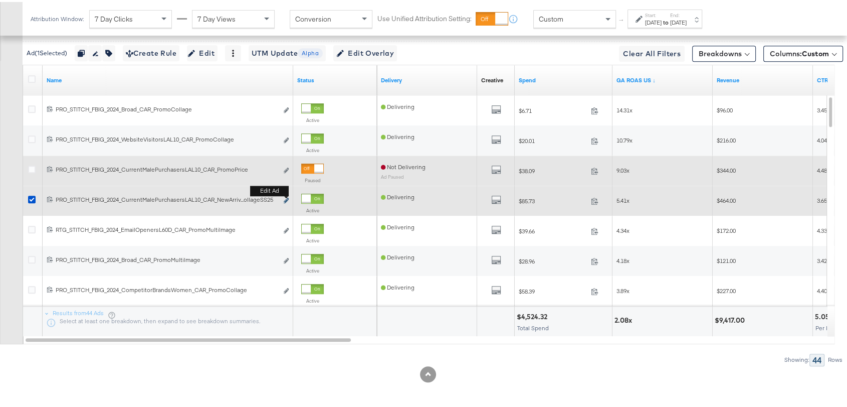
click at [287, 195] on icon "link" at bounding box center [286, 198] width 5 height 6
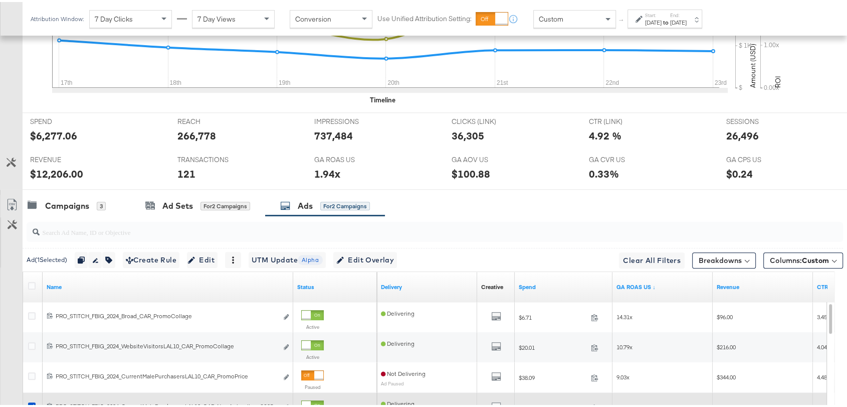
scroll to position [407, 0]
